Goal: Task Accomplishment & Management: Manage account settings

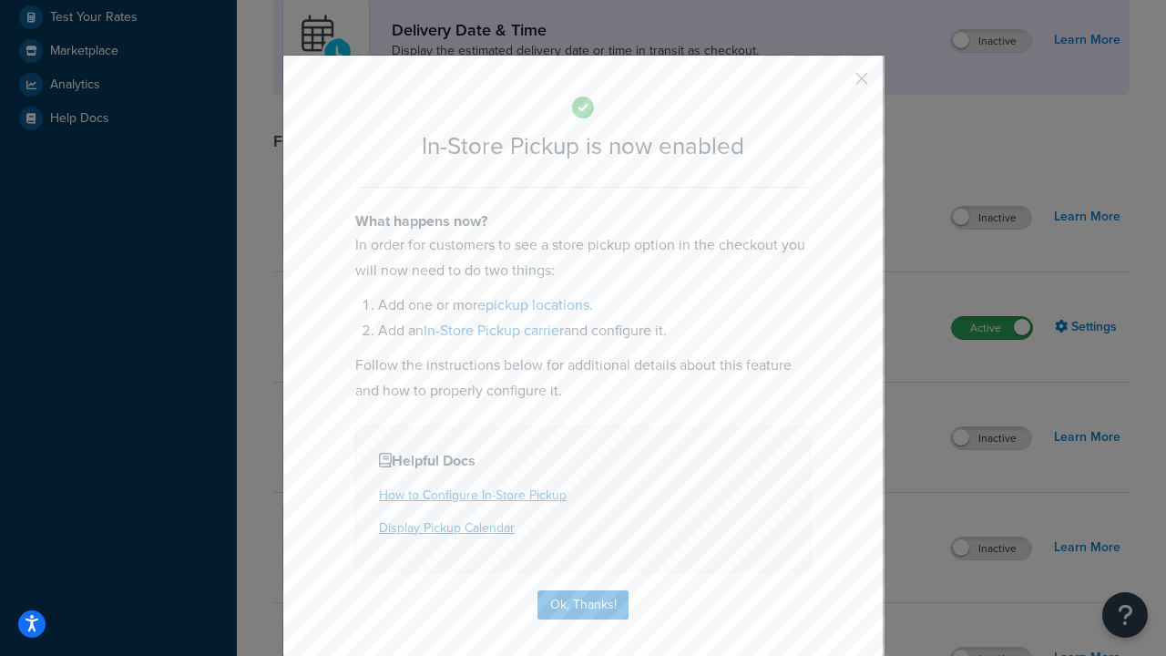
scroll to position [511, 0]
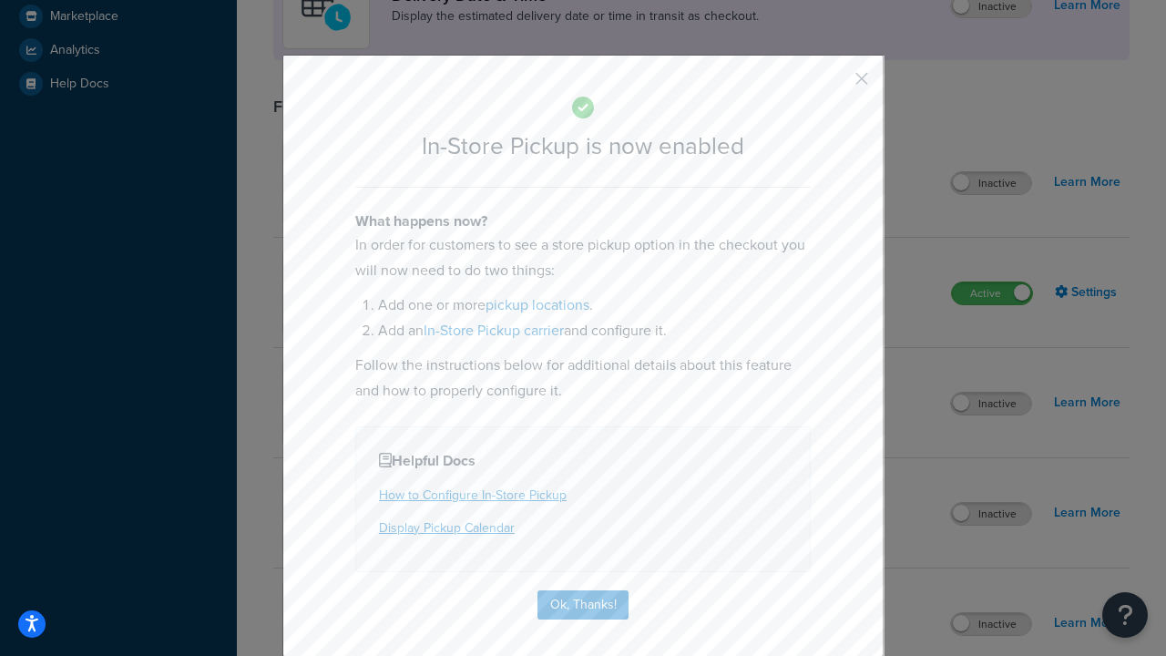
click at [834, 85] on button "button" at bounding box center [834, 85] width 5 height 5
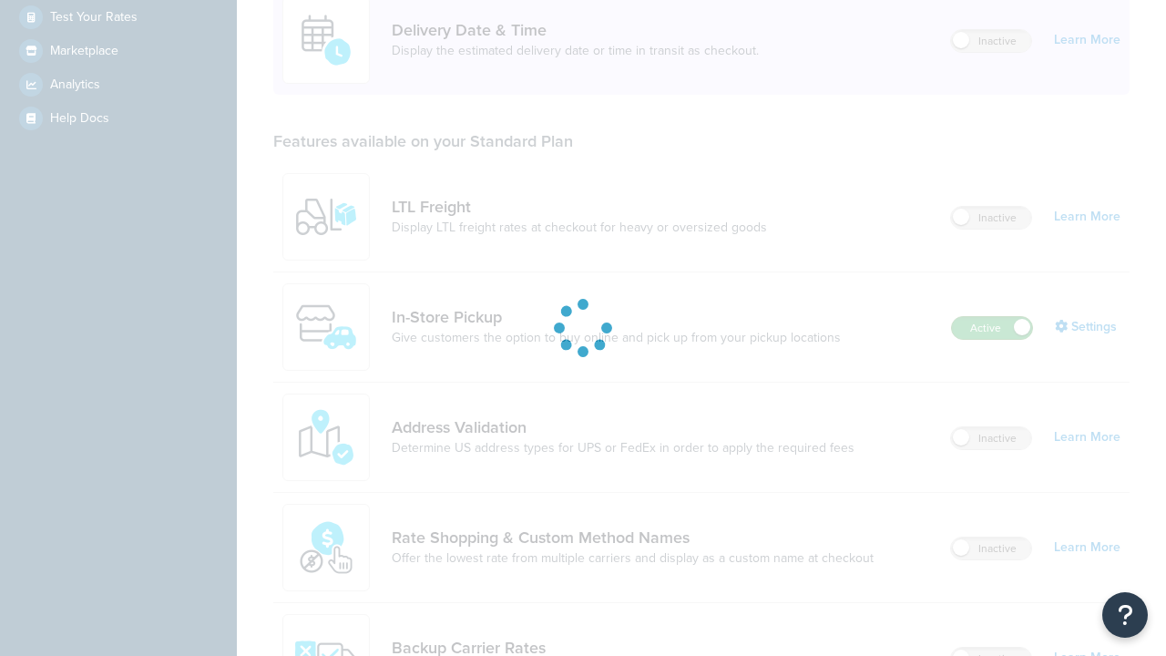
click at [992, 317] on label "Active" at bounding box center [992, 328] width 80 height 22
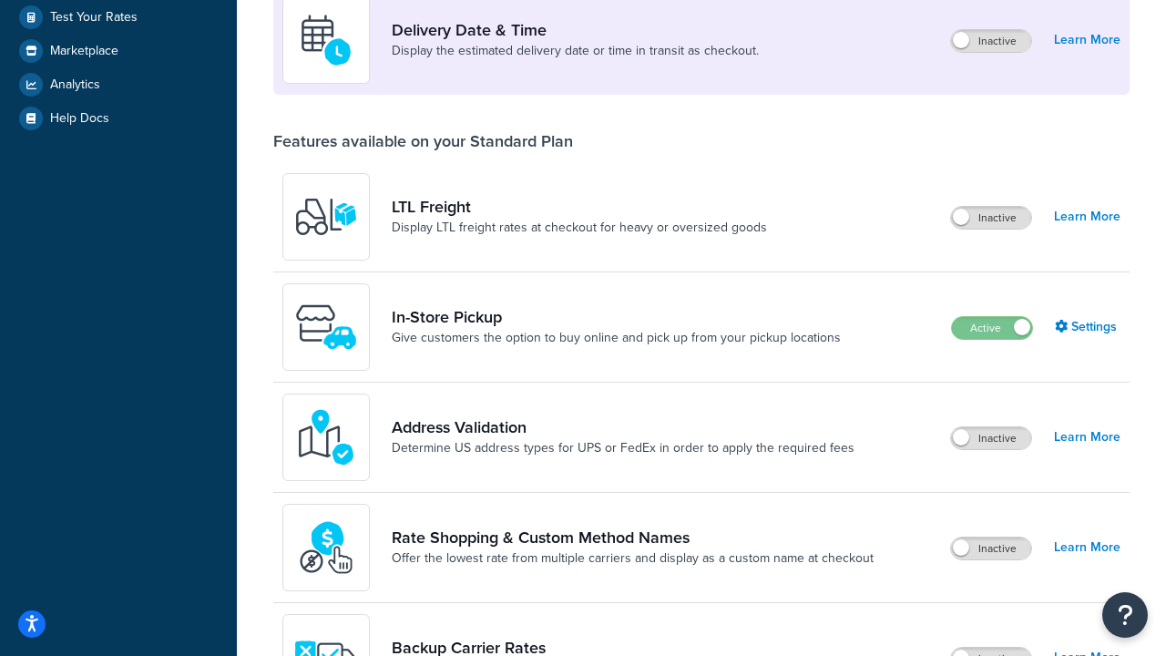
scroll to position [793, 0]
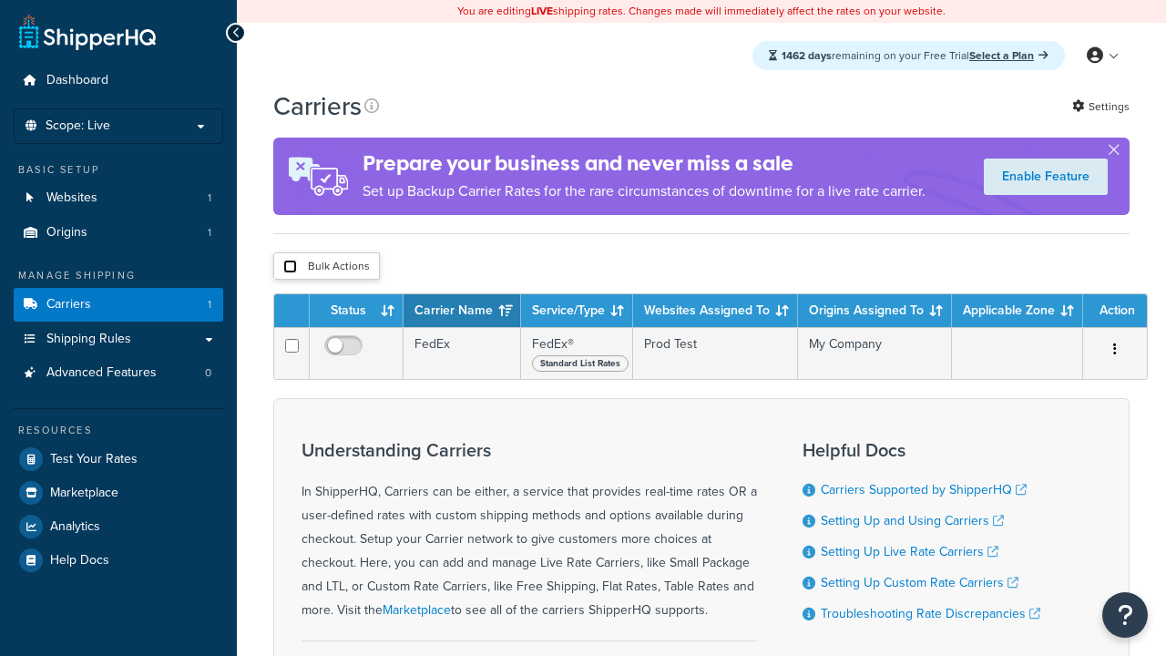
click at [290, 267] on input "checkbox" at bounding box center [290, 267] width 14 height 14
checkbox input "true"
click at [0, 0] on button "Delete" at bounding box center [0, 0] width 0 height 0
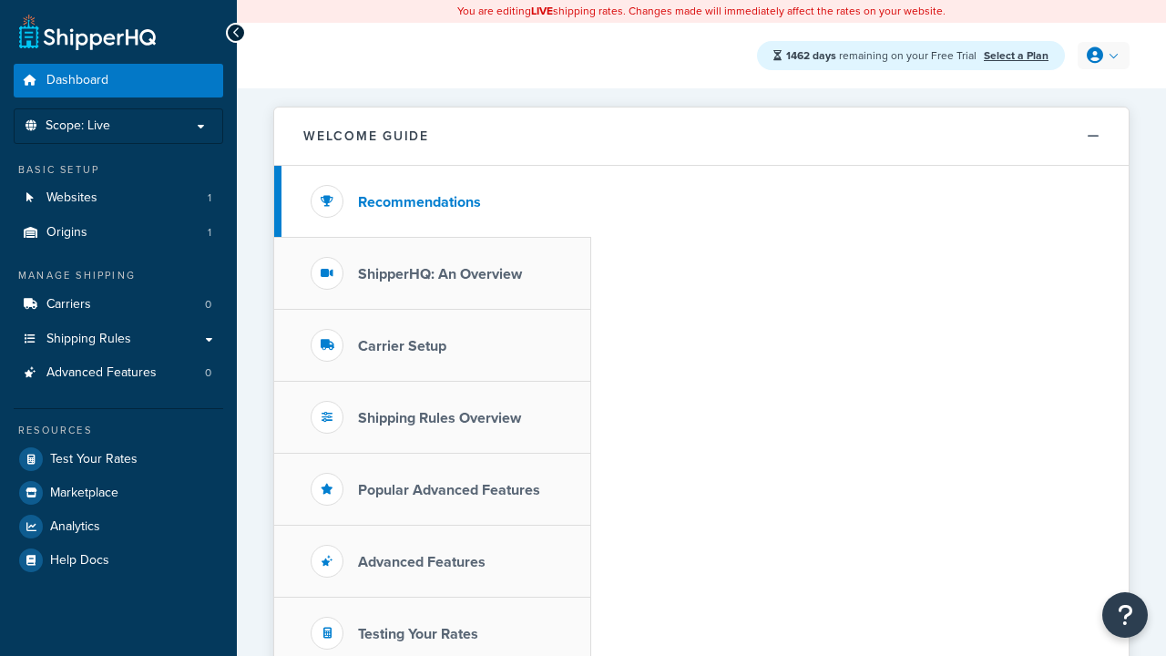
click at [1101, 56] on icon at bounding box center [1095, 55] width 16 height 16
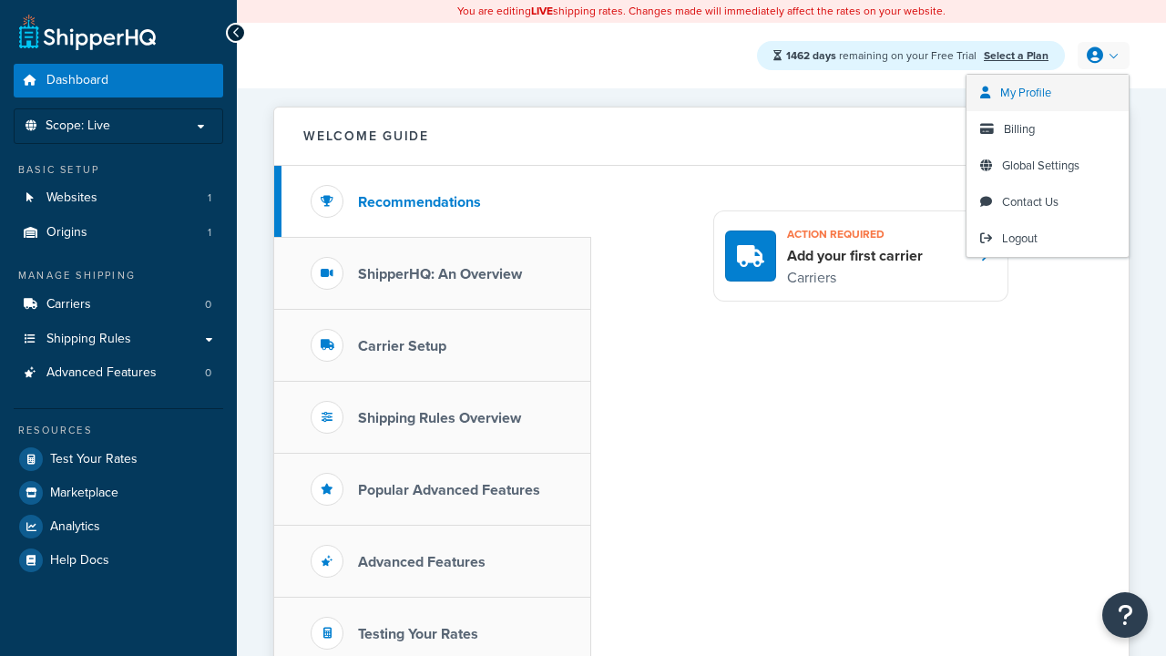
click at [1047, 93] on span "My Profile" at bounding box center [1025, 92] width 51 height 17
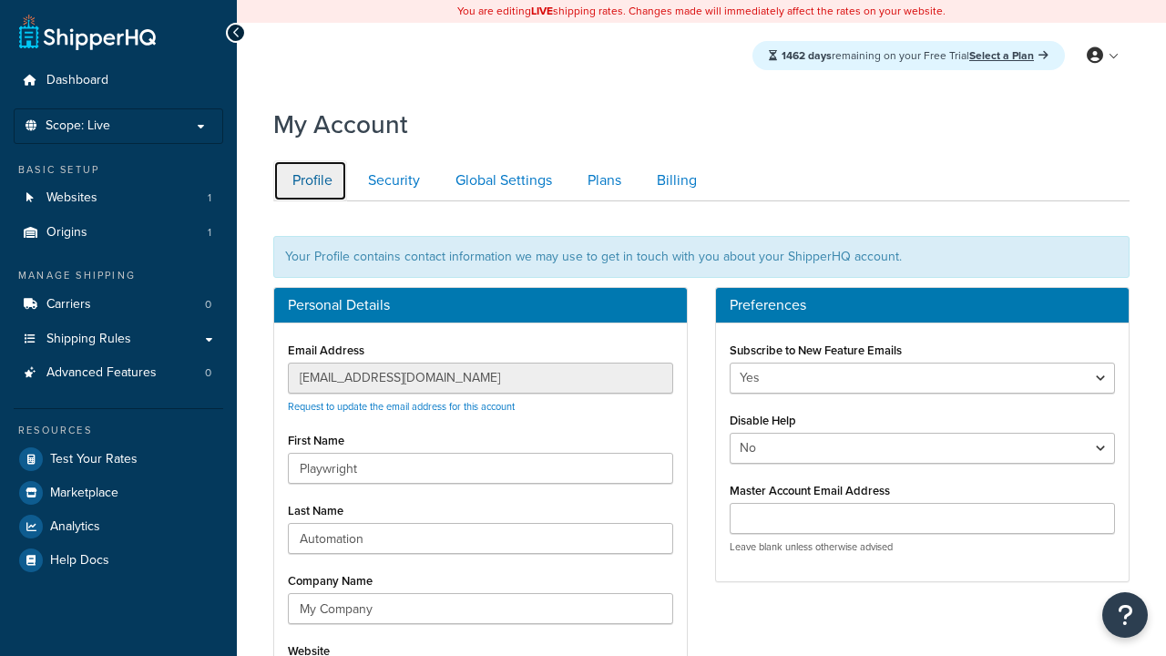
click at [310, 180] on link "Profile" at bounding box center [310, 180] width 74 height 41
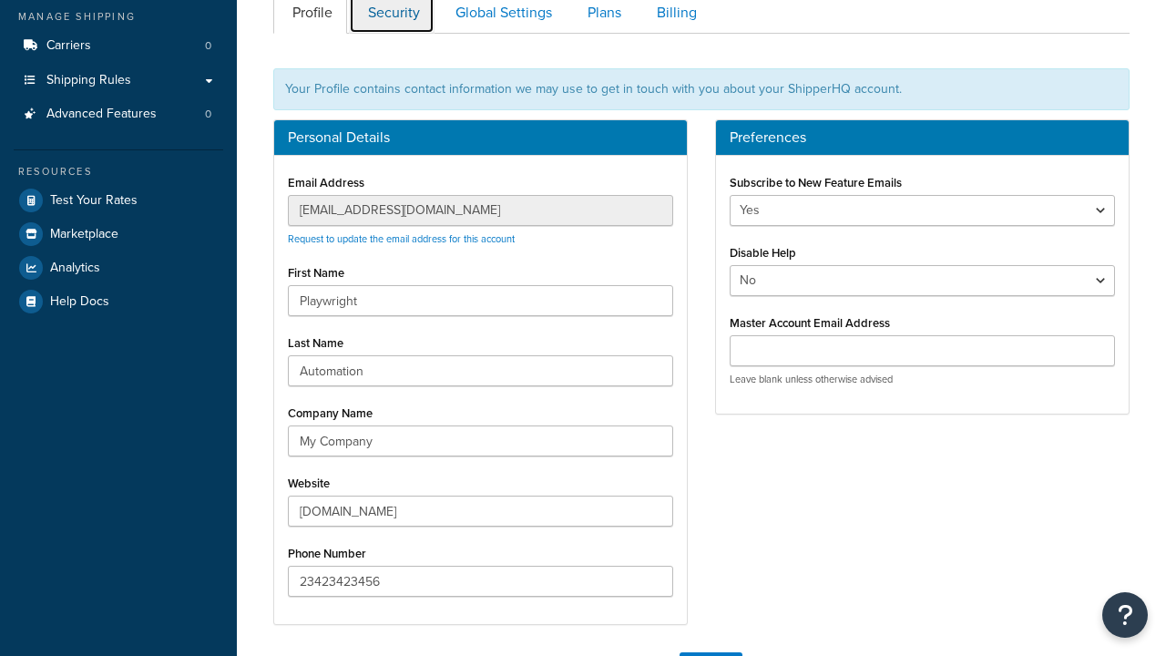
click at [392, 20] on link "Security" at bounding box center [392, 13] width 86 height 41
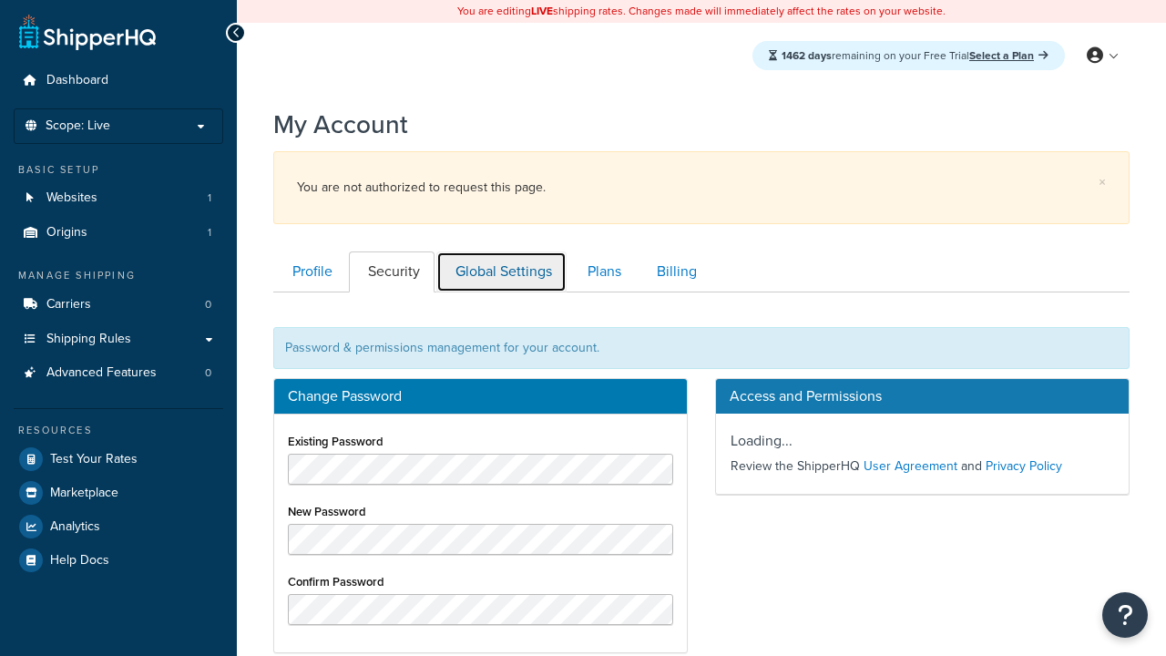
click at [501, 251] on link "Global Settings" at bounding box center [501, 271] width 130 height 41
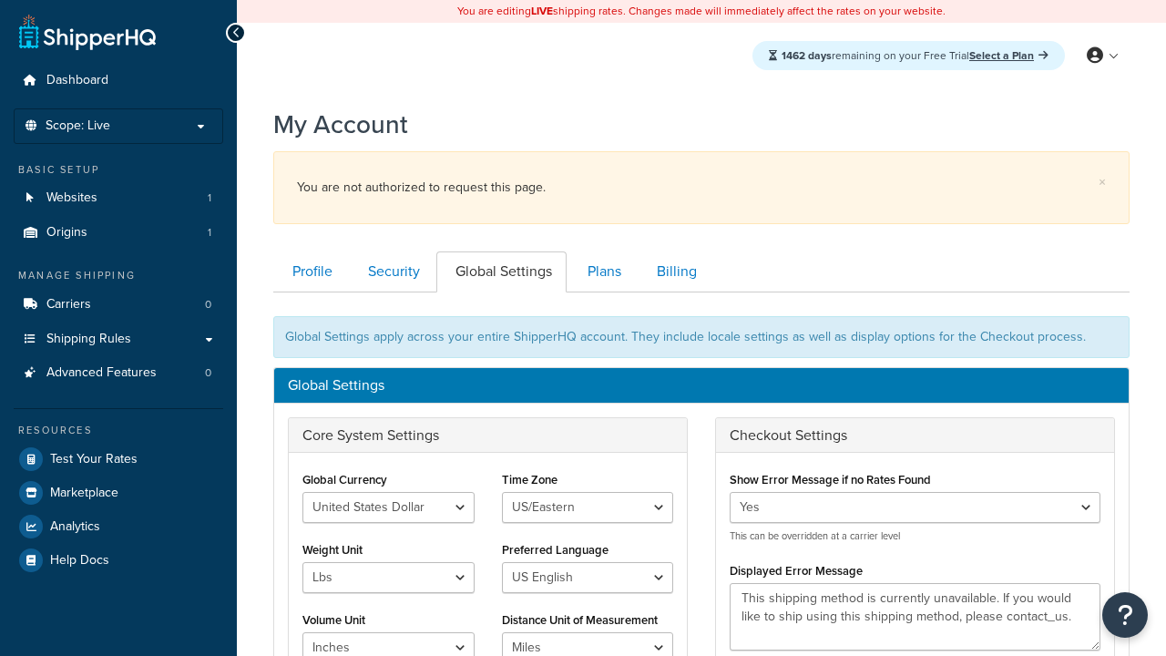
scroll to position [292, 0]
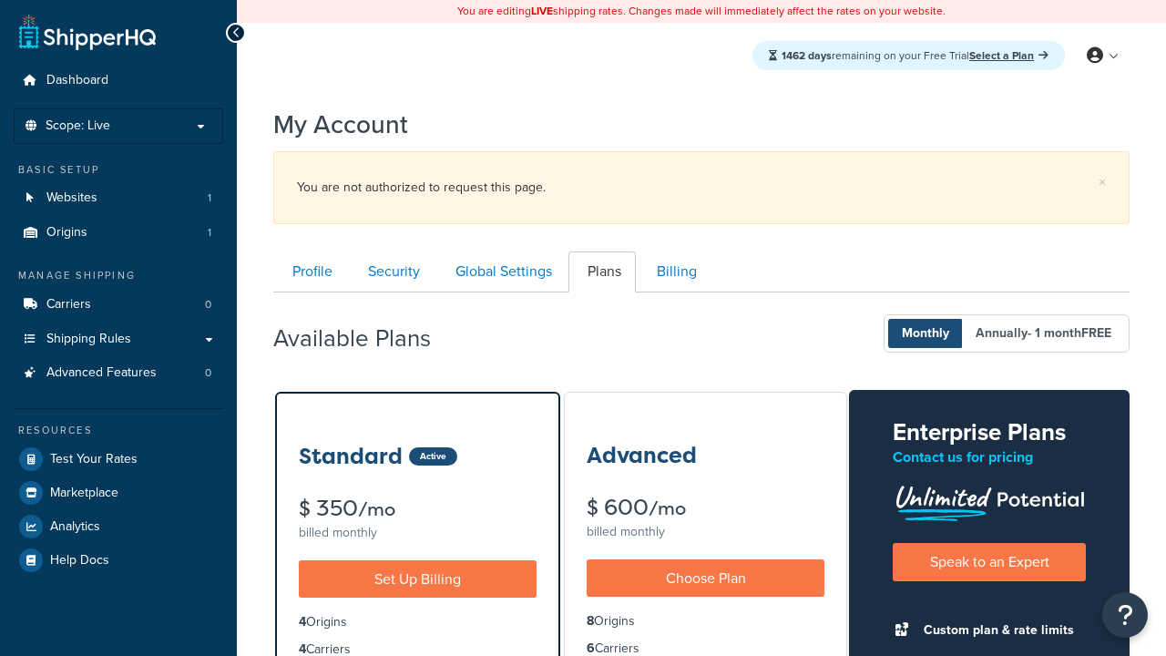
scroll to position [292, 0]
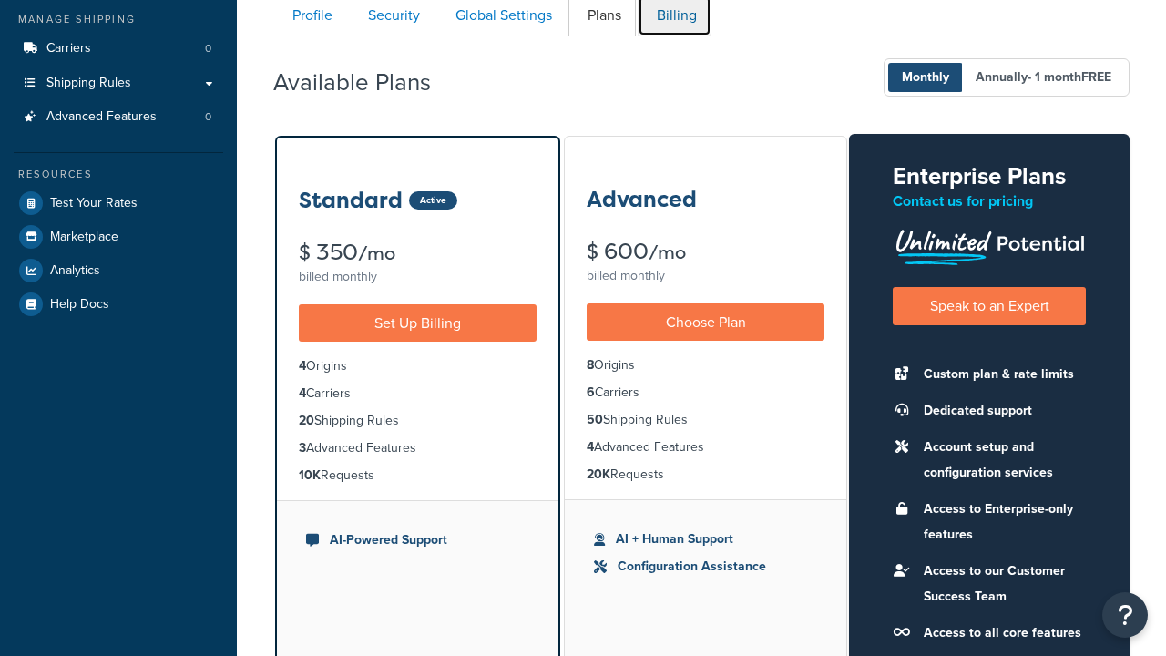
click at [674, 20] on link "Billing" at bounding box center [675, 15] width 74 height 41
